Goal: Transaction & Acquisition: Purchase product/service

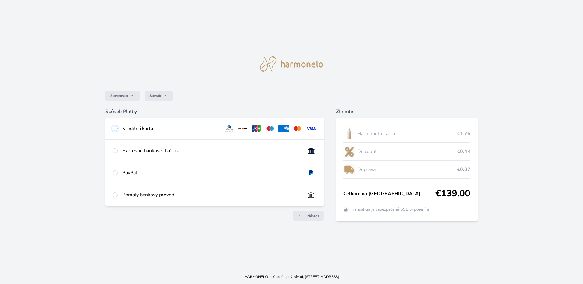
click at [113, 128] on input "radio" at bounding box center [115, 128] width 5 height 5
radio input "true"
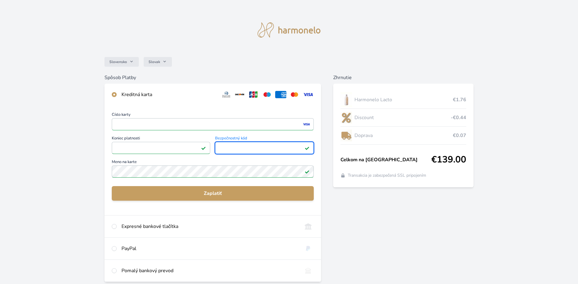
scroll to position [46, 0]
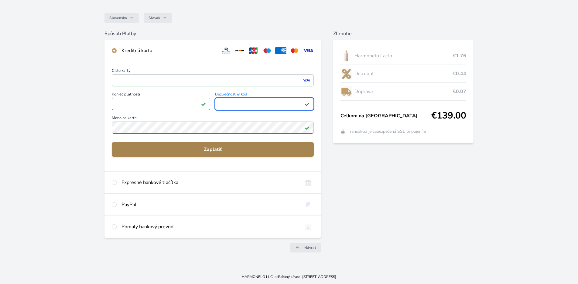
click at [206, 150] on span "Zaplatiť" at bounding box center [213, 149] width 192 height 7
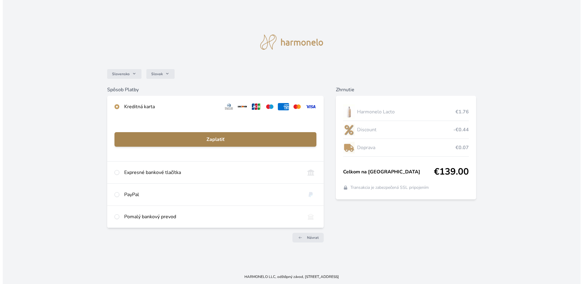
scroll to position [0, 0]
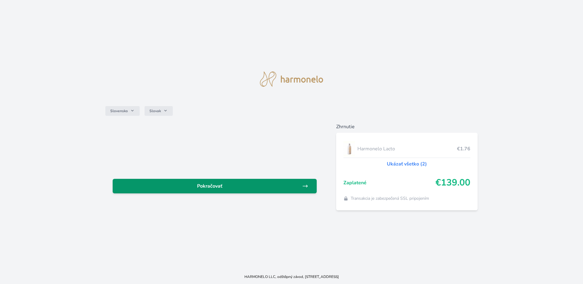
click at [256, 187] on span "Pokračovať" at bounding box center [209, 186] width 185 height 7
